Goal: Find specific page/section: Find specific page/section

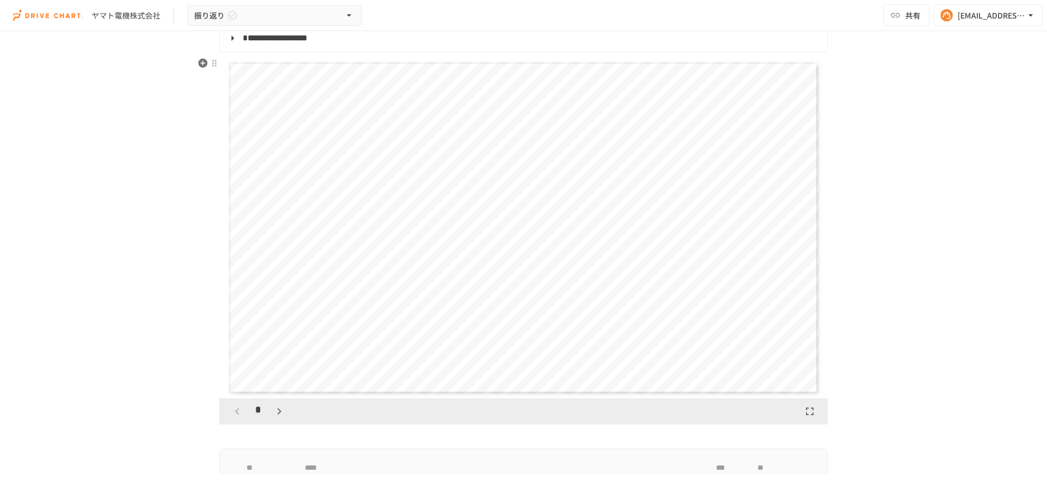
scroll to position [130, 0]
click at [279, 411] on icon "button" at bounding box center [279, 408] width 13 height 13
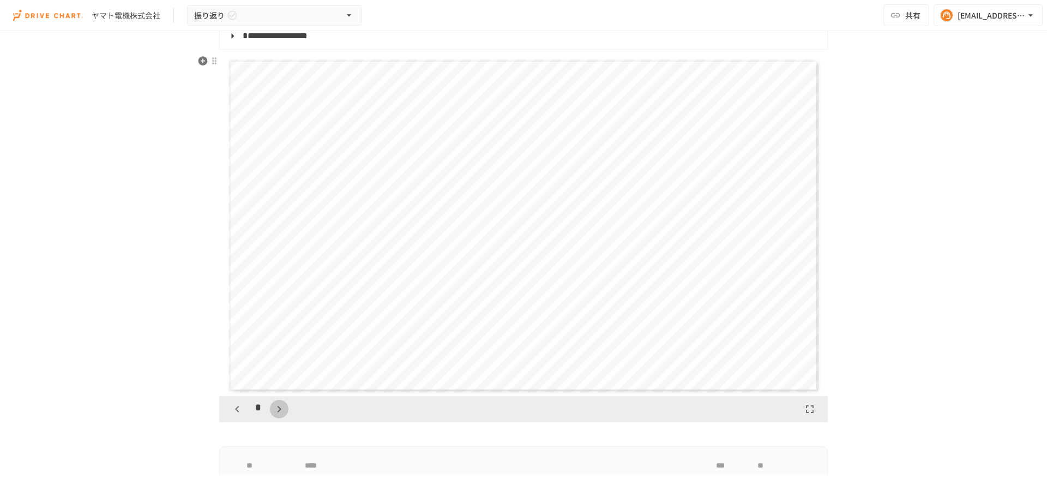
click at [279, 411] on icon "button" at bounding box center [279, 408] width 13 height 13
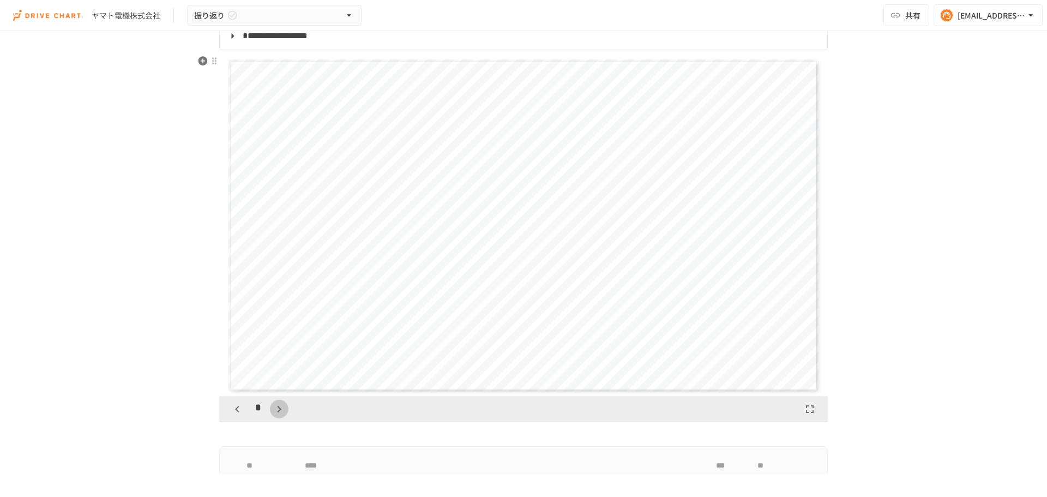
click at [279, 411] on icon "button" at bounding box center [279, 408] width 13 height 13
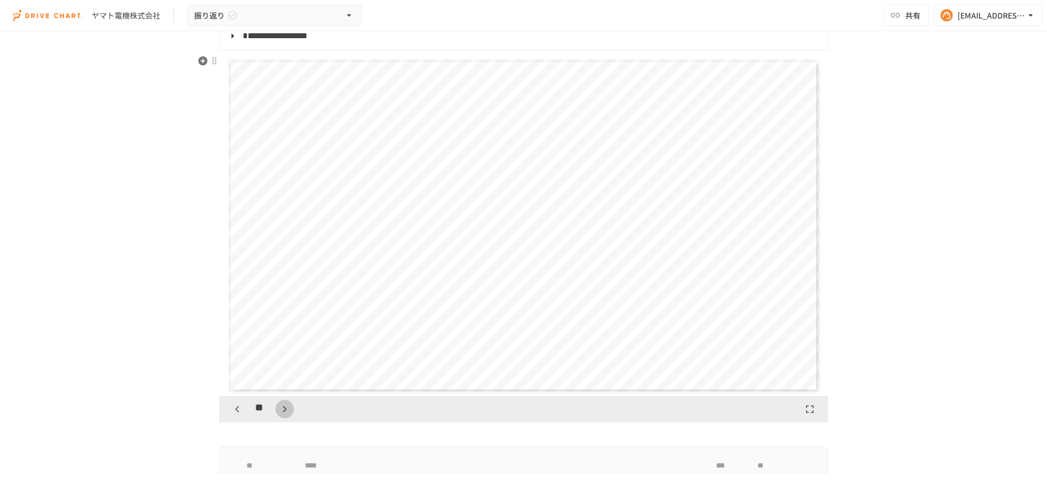
click at [279, 411] on icon "button" at bounding box center [284, 408] width 13 height 13
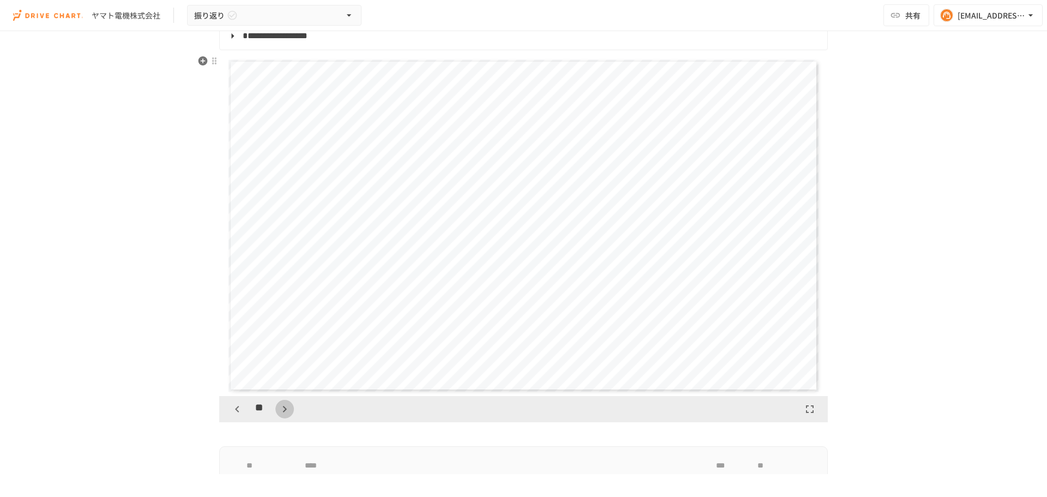
click at [279, 411] on icon "button" at bounding box center [284, 408] width 13 height 13
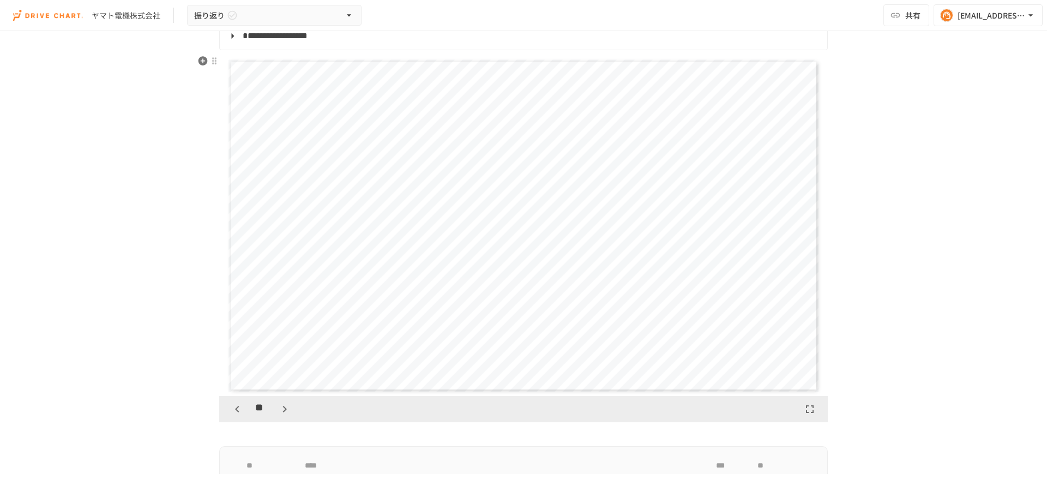
scroll to position [5112, 0]
click at [279, 411] on icon "button" at bounding box center [284, 408] width 13 height 13
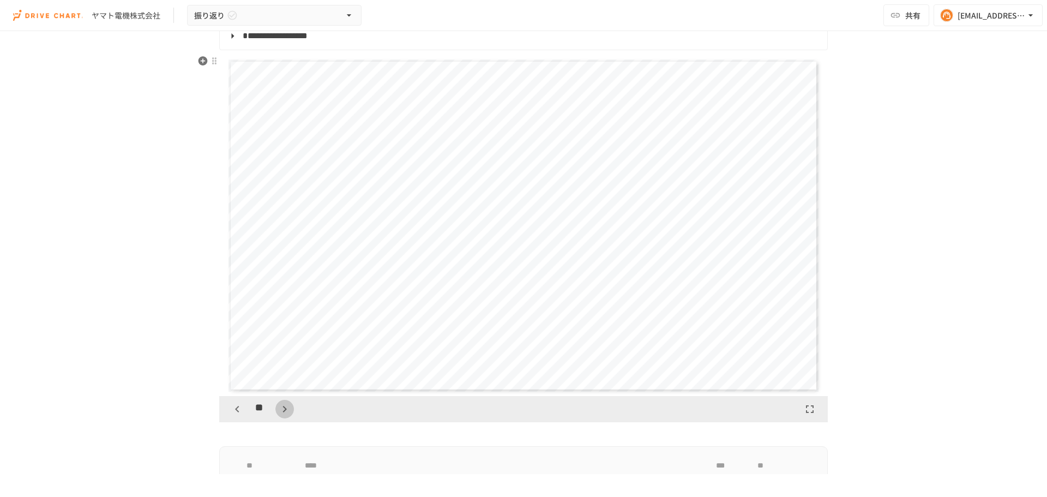
scroll to position [6135, 0]
click at [279, 411] on icon "button" at bounding box center [284, 408] width 13 height 13
click at [235, 410] on icon "button" at bounding box center [237, 409] width 4 height 7
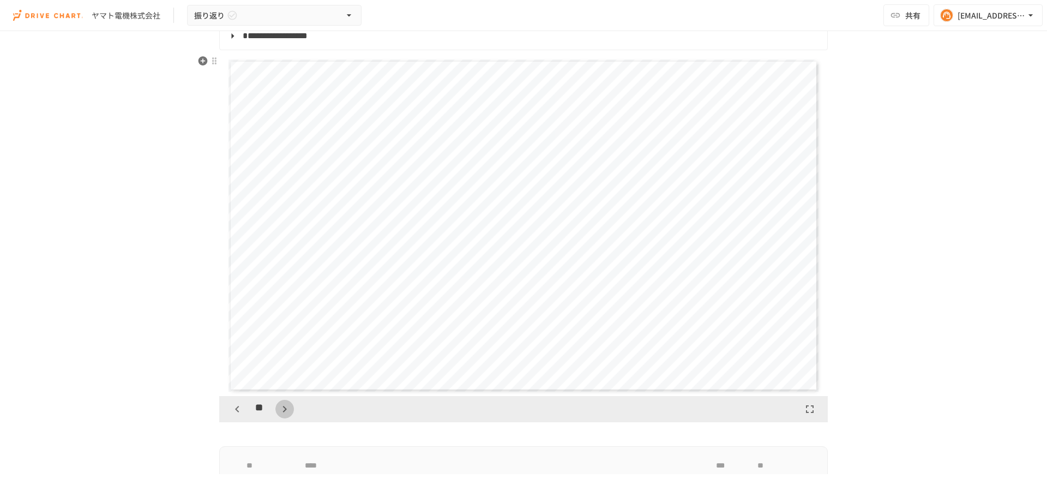
click at [280, 405] on icon "button" at bounding box center [284, 408] width 13 height 13
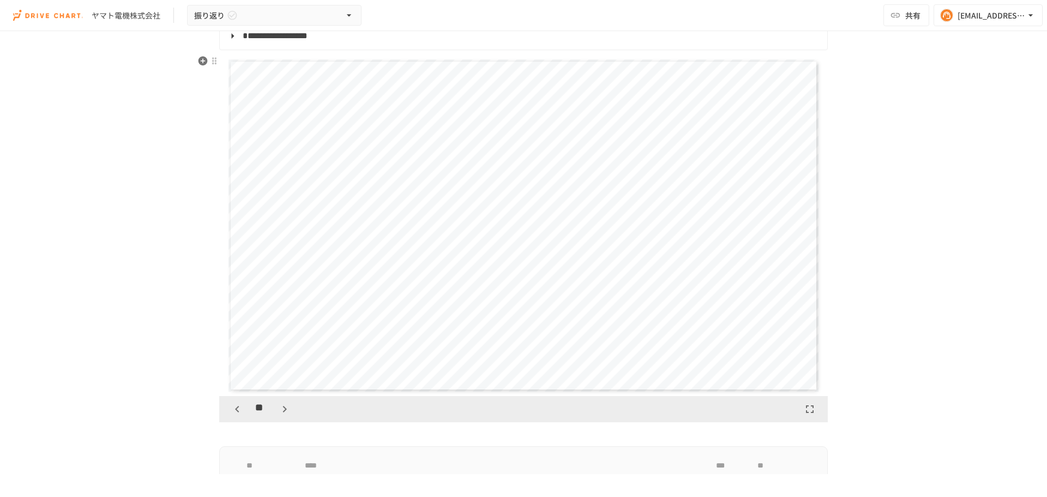
scroll to position [7157, 0]
click at [280, 405] on icon "button" at bounding box center [284, 408] width 13 height 13
click at [231, 412] on icon "button" at bounding box center [237, 408] width 13 height 13
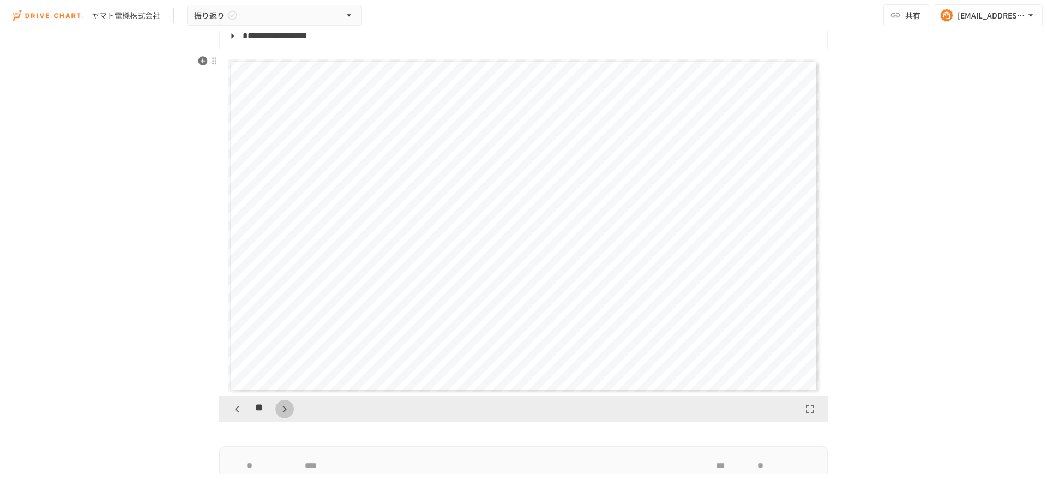
click at [279, 409] on icon "button" at bounding box center [284, 408] width 13 height 13
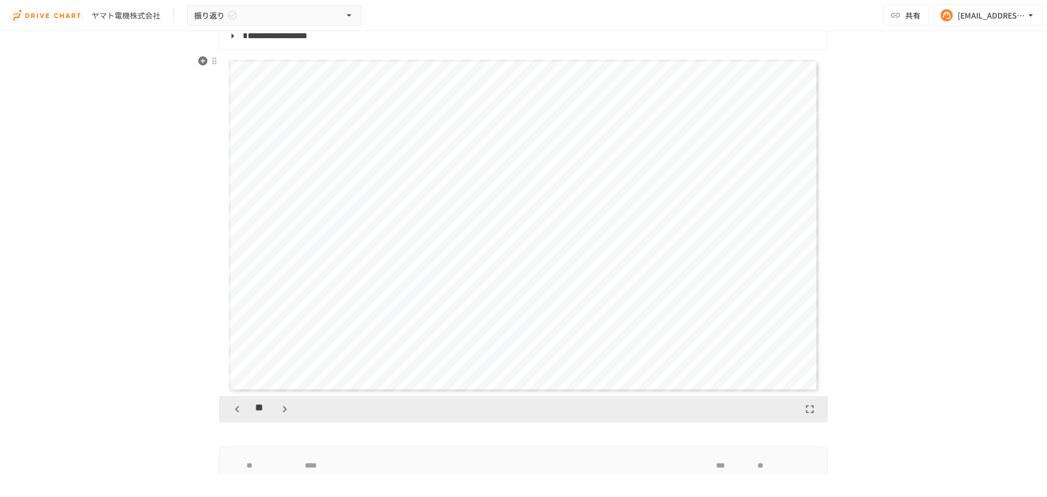
scroll to position [8521, 0]
click at [279, 409] on icon "button" at bounding box center [284, 408] width 13 height 13
click at [236, 409] on icon "button" at bounding box center [237, 408] width 13 height 13
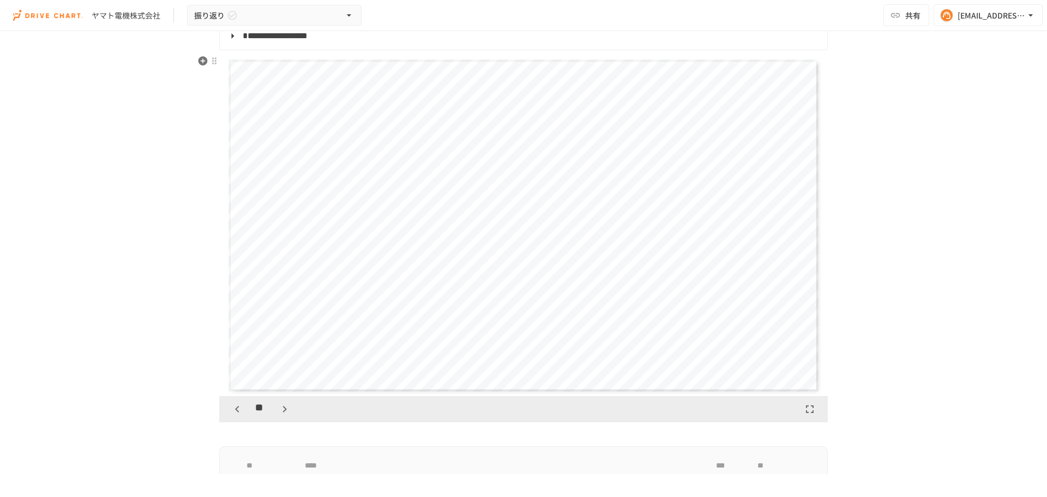
click at [278, 414] on icon "button" at bounding box center [284, 408] width 13 height 13
click at [124, 214] on div "**********" at bounding box center [523, 252] width 1047 height 443
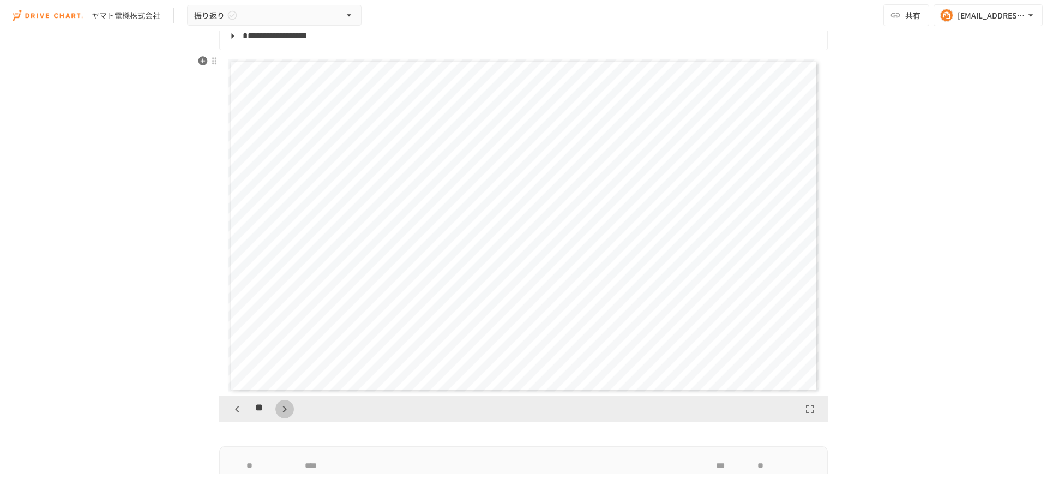
click at [278, 410] on icon "button" at bounding box center [284, 408] width 13 height 13
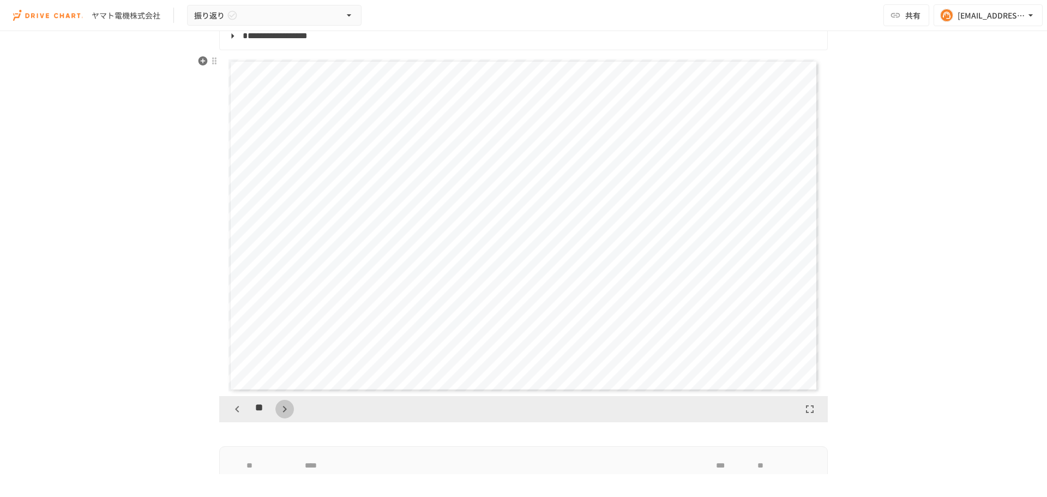
scroll to position [10566, 0]
click at [278, 410] on icon "button" at bounding box center [284, 408] width 13 height 13
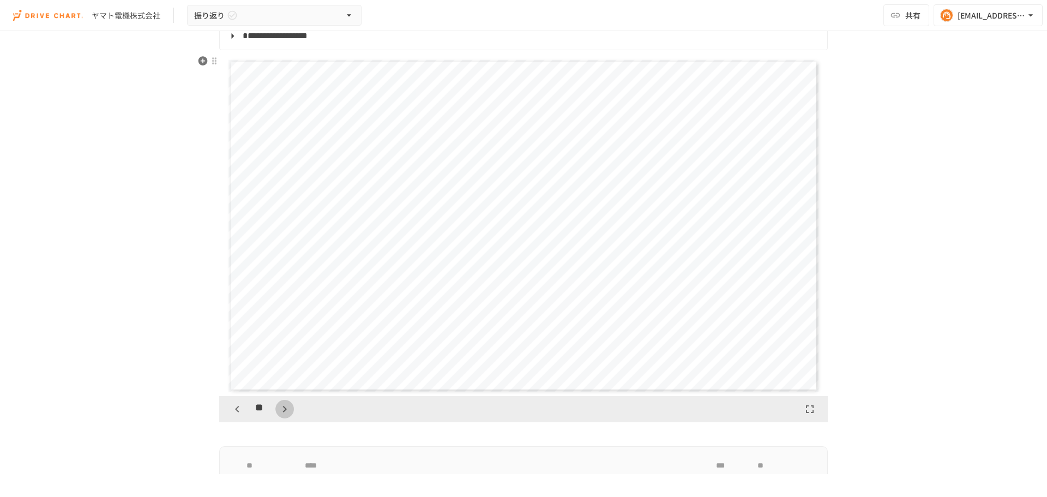
click at [278, 410] on icon "button" at bounding box center [284, 408] width 13 height 13
click at [278, 410] on div "**" at bounding box center [261, 409] width 66 height 19
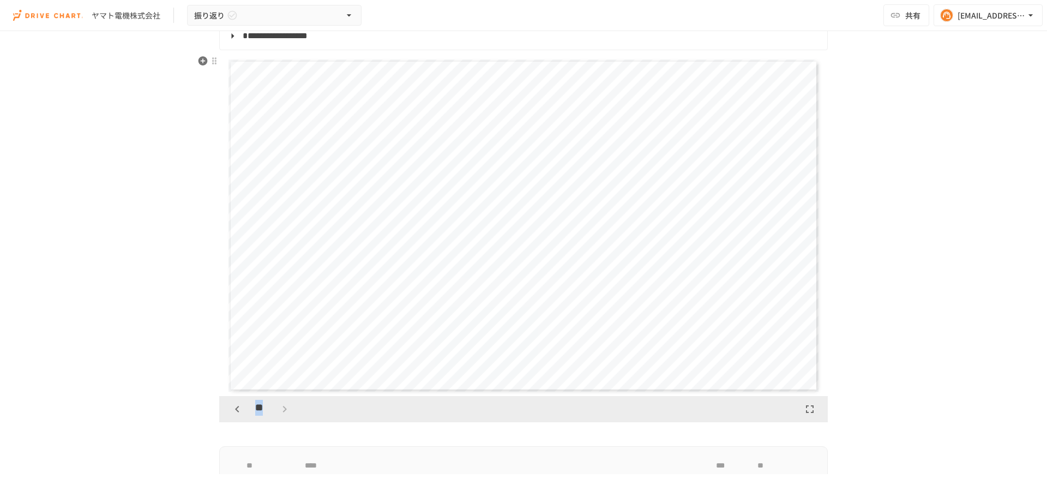
click at [278, 410] on div "**" at bounding box center [261, 409] width 66 height 19
drag, startPoint x: 278, startPoint y: 410, endPoint x: 246, endPoint y: 27, distance: 384.1
click at [246, 27] on div "**********" at bounding box center [523, 237] width 1047 height 474
